Goal: Information Seeking & Learning: Find specific fact

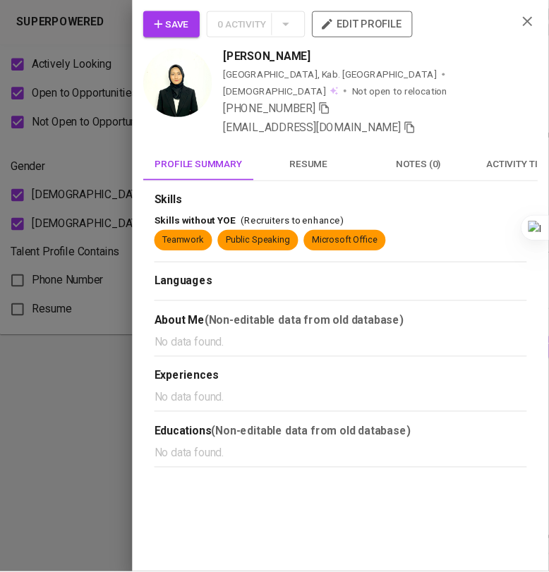
scroll to position [882, 18]
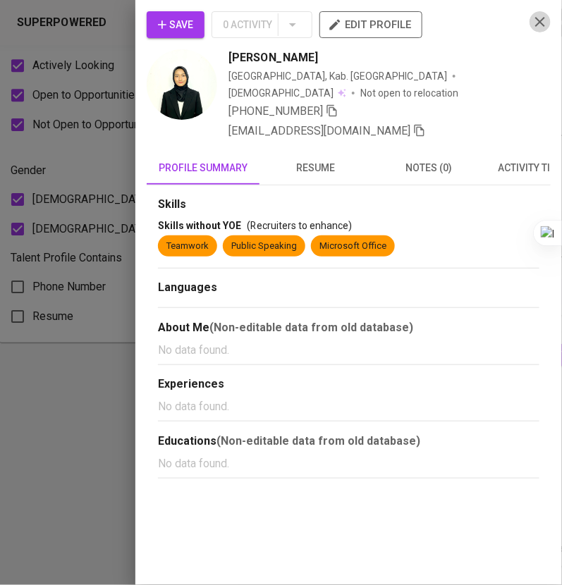
click at [542, 27] on icon "button" at bounding box center [540, 21] width 17 height 17
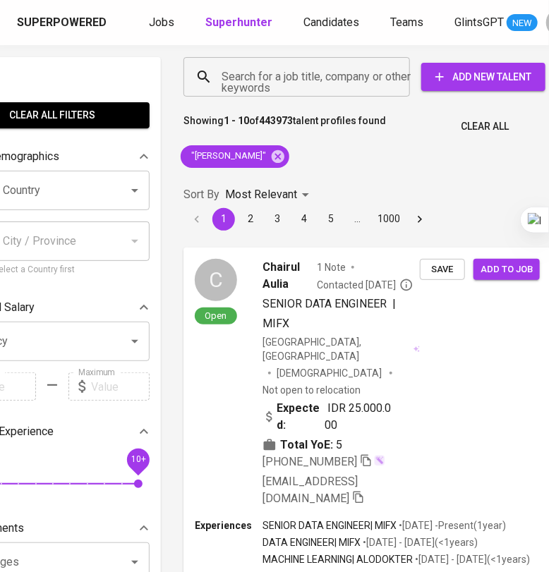
scroll to position [0, 73]
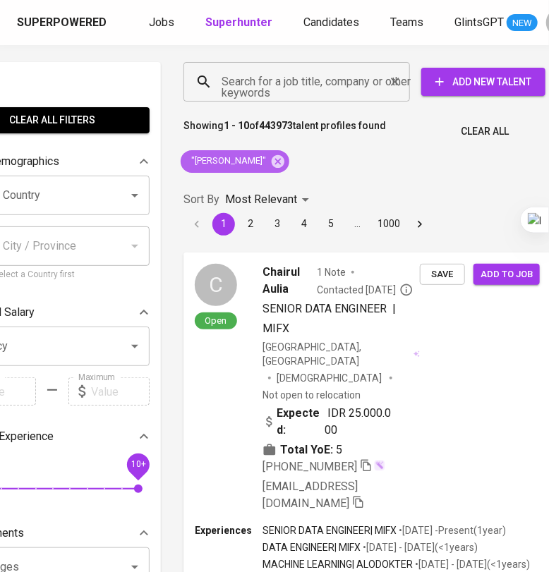
drag, startPoint x: 304, startPoint y: 158, endPoint x: 254, endPoint y: 79, distance: 93.5
click at [284, 158] on icon at bounding box center [278, 160] width 13 height 13
click at [292, 77] on input "Search for a job title, company or other keywords" at bounding box center [300, 81] width 164 height 27
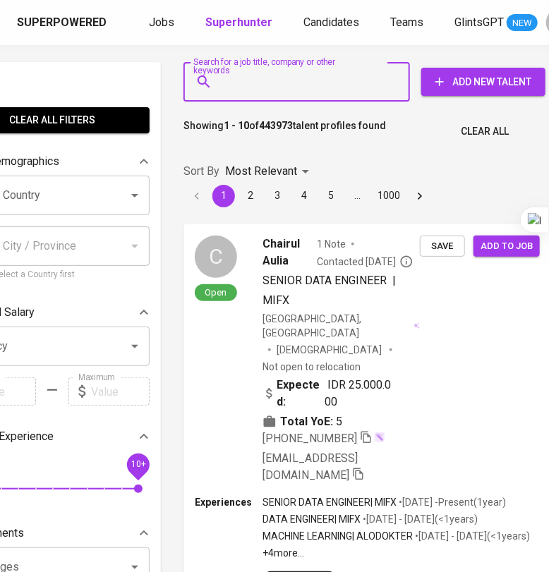
click at [237, 81] on div "Search for a job title, company or other keywords" at bounding box center [296, 81] width 226 height 39
paste input "[EMAIL_ADDRESS][DOMAIN_NAME]"
type input "[EMAIL_ADDRESS][DOMAIN_NAME]"
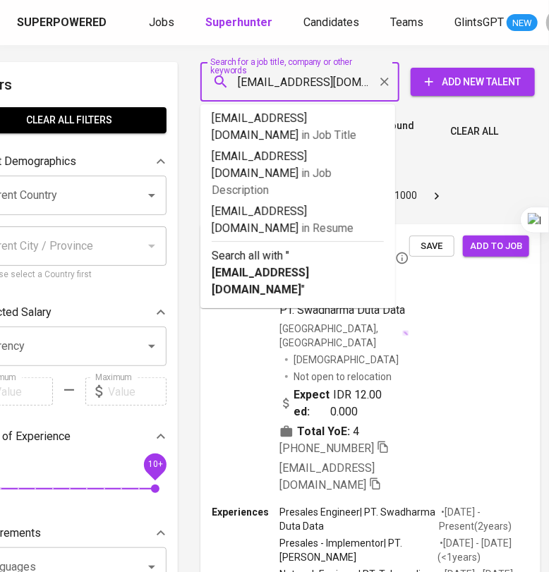
scroll to position [0, 51]
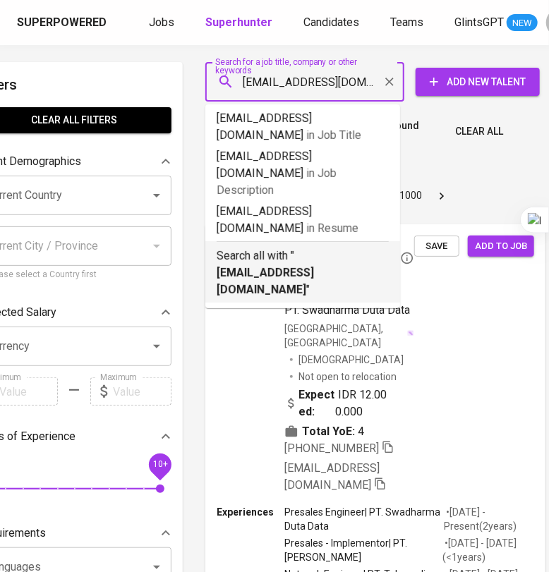
click at [324, 248] on p "Search all with " [EMAIL_ADDRESS][DOMAIN_NAME] "" at bounding box center [303, 273] width 172 height 51
